Goal: Transaction & Acquisition: Download file/media

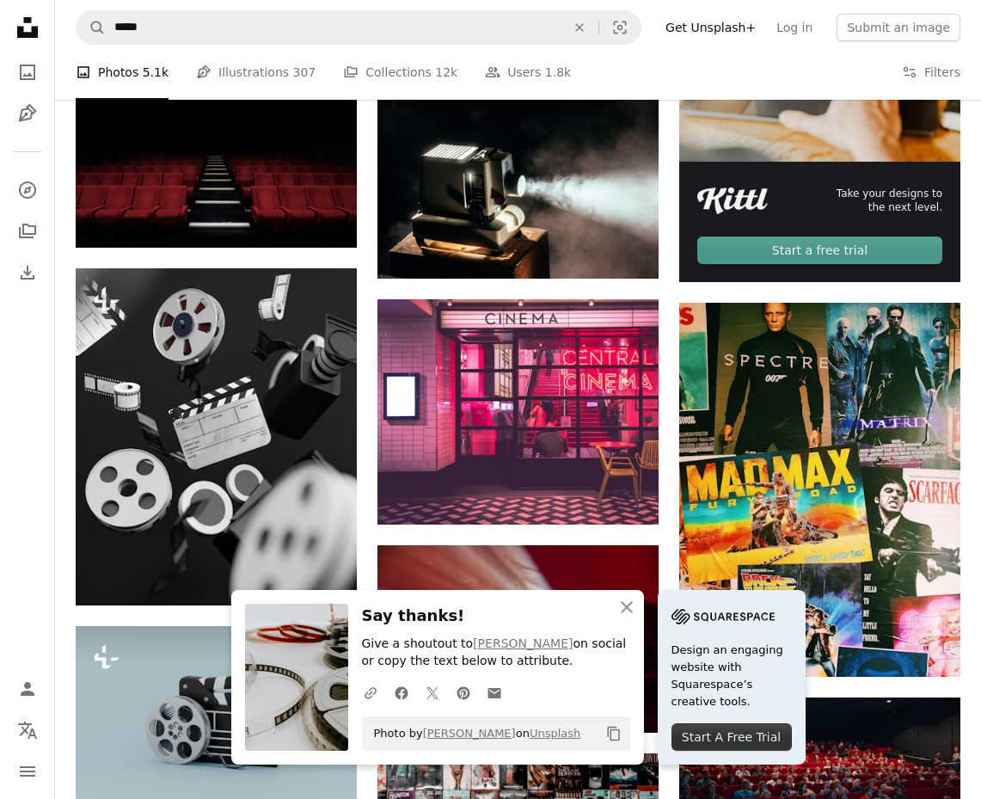
scroll to position [566, 0]
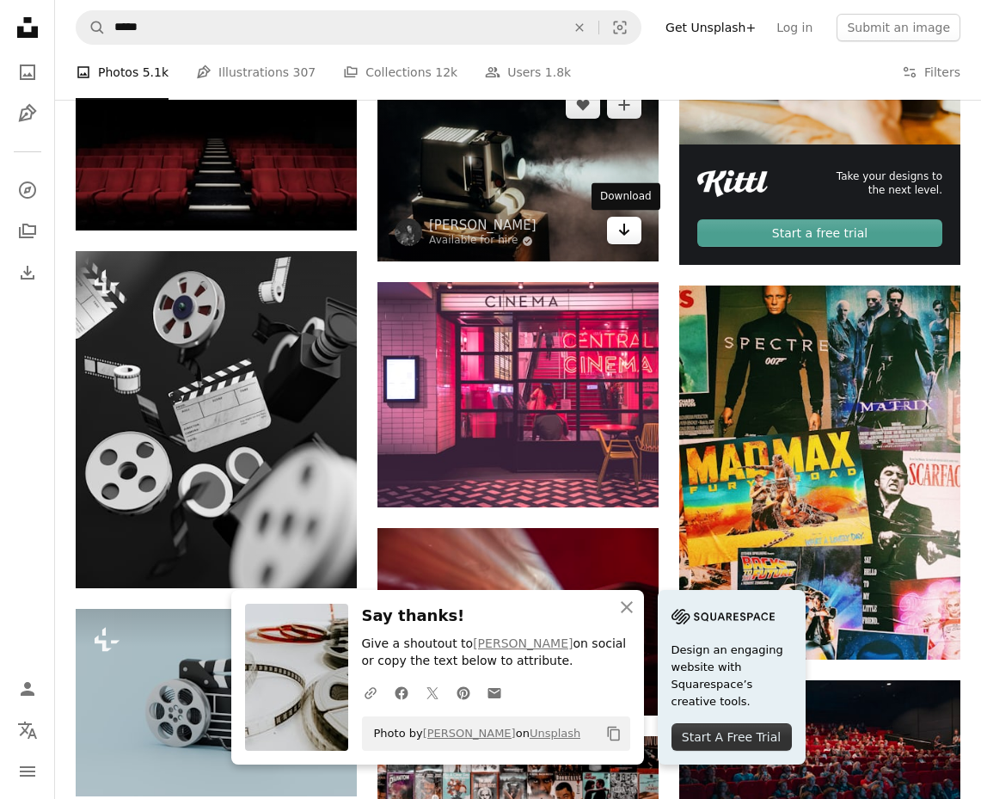
click at [632, 238] on link "Arrow pointing down" at bounding box center [624, 231] width 34 height 28
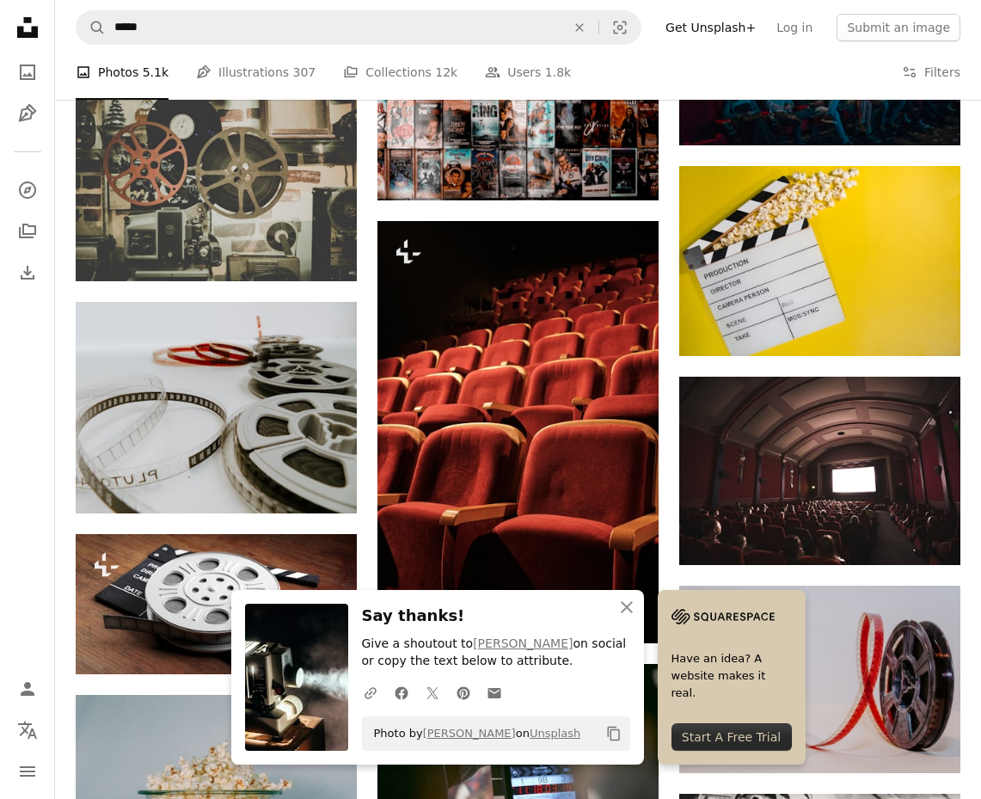
scroll to position [1370, 0]
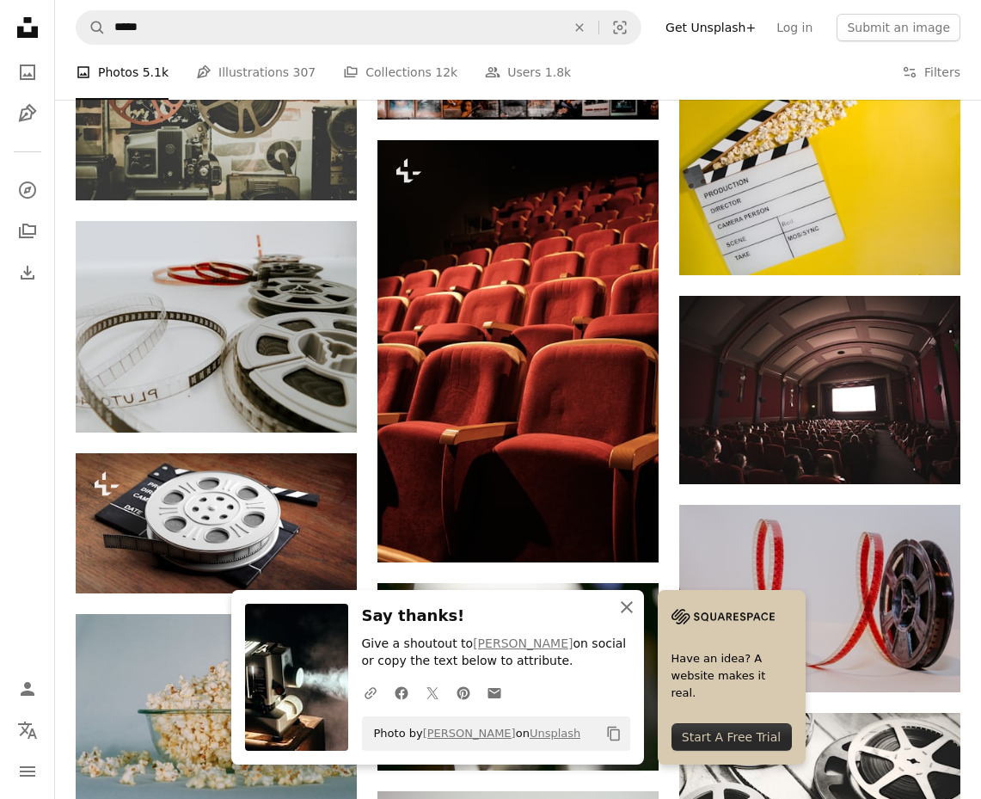
click at [629, 610] on icon "button" at bounding box center [627, 607] width 12 height 12
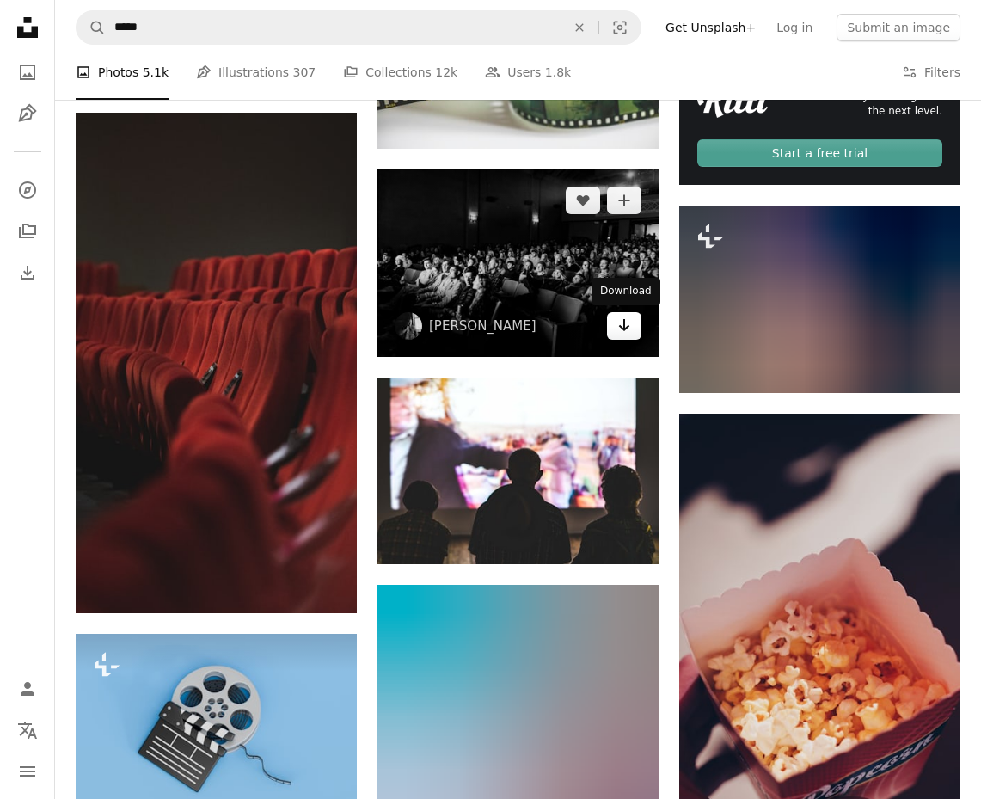
scroll to position [4516, 0]
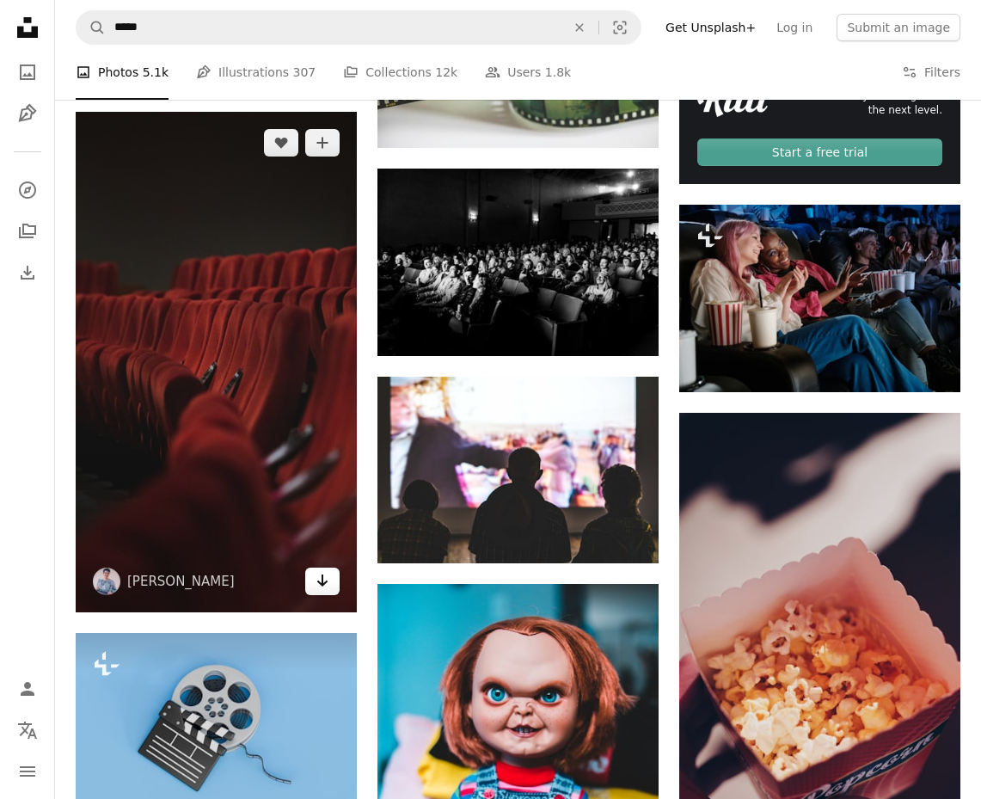
click at [317, 583] on icon "Arrow pointing down" at bounding box center [323, 580] width 14 height 21
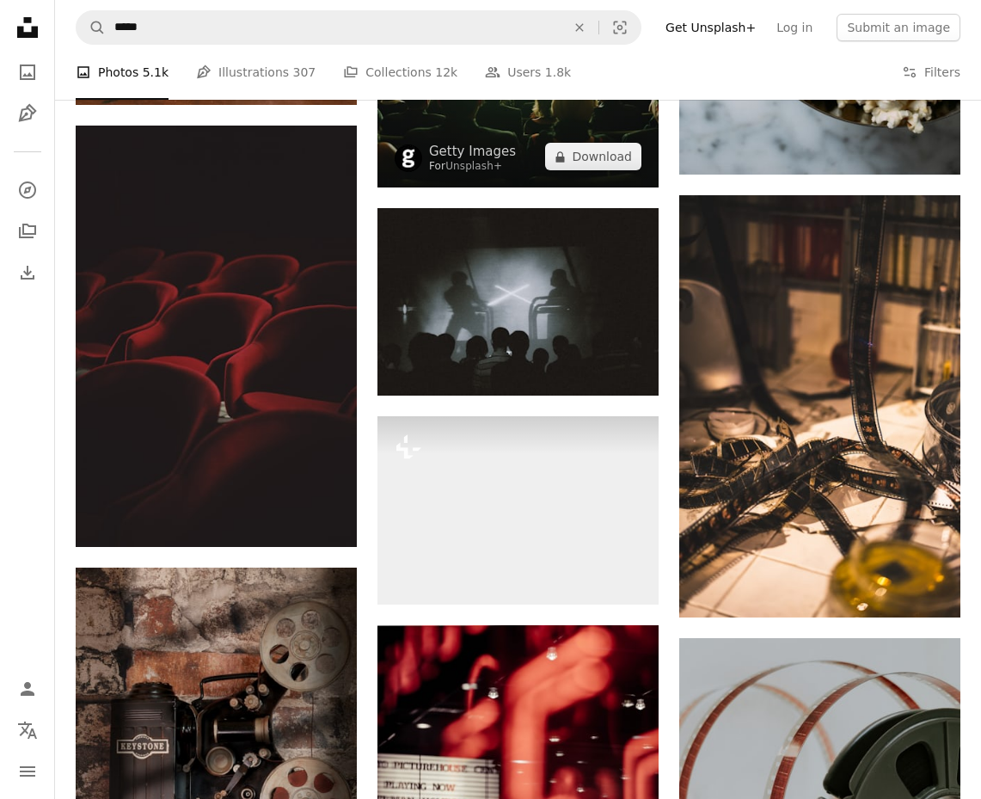
scroll to position [7815, 0]
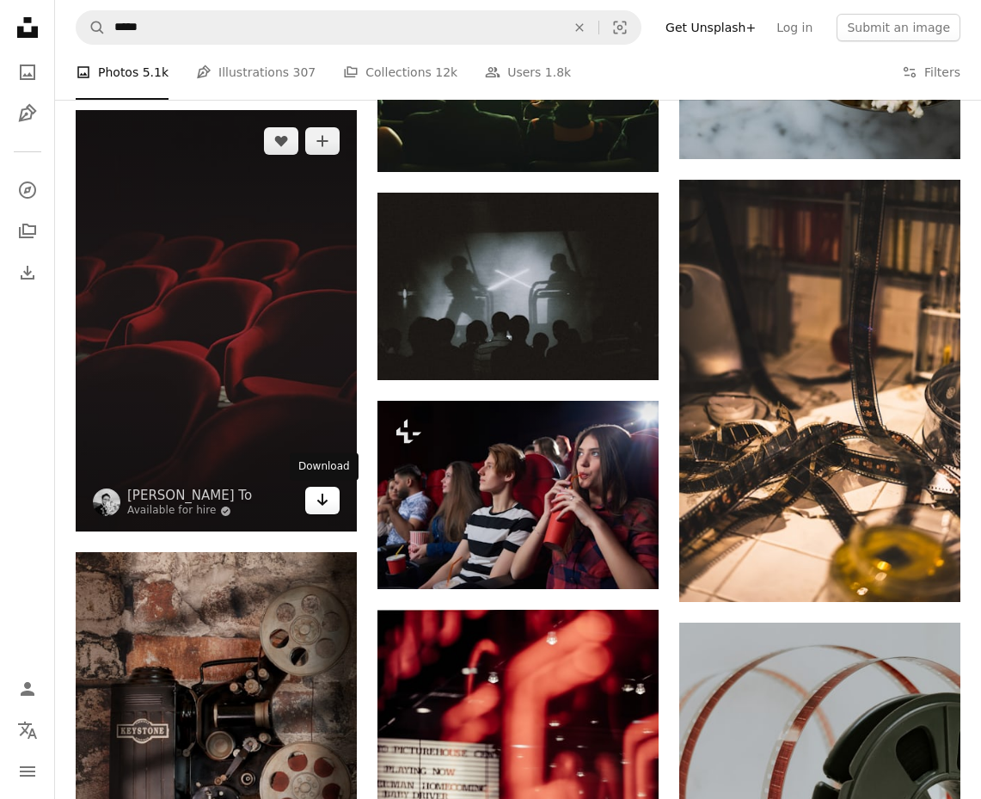
click at [316, 508] on icon "Arrow pointing down" at bounding box center [323, 499] width 14 height 21
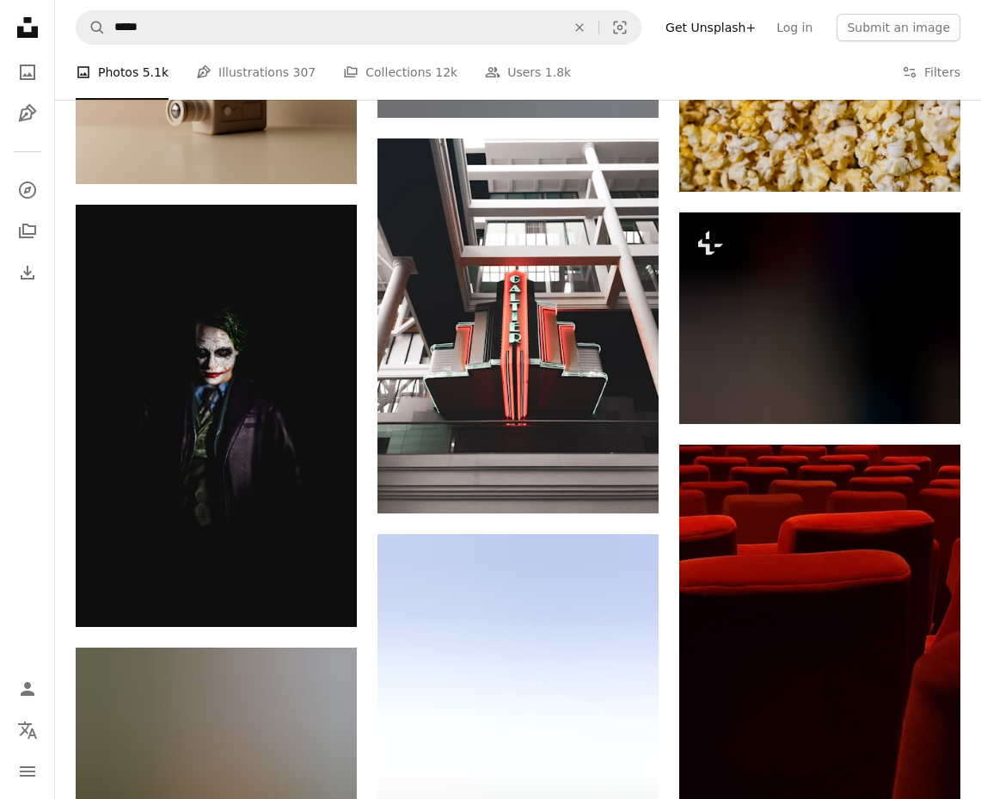
scroll to position [30221, 0]
